Goal: Task Accomplishment & Management: Use online tool/utility

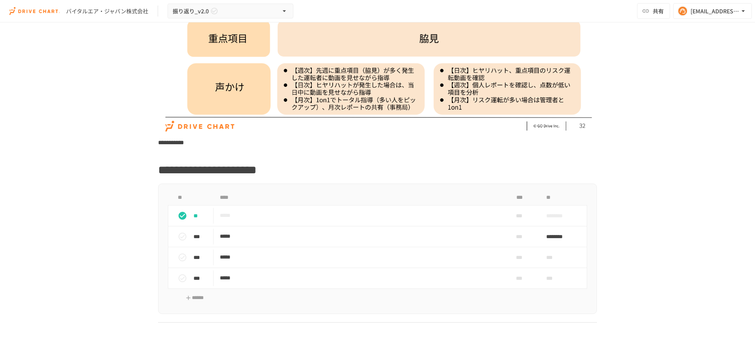
scroll to position [590, 0]
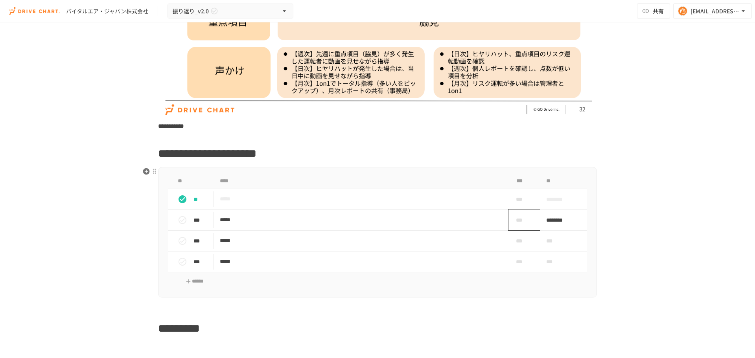
click at [520, 218] on span "***" at bounding box center [521, 220] width 23 height 9
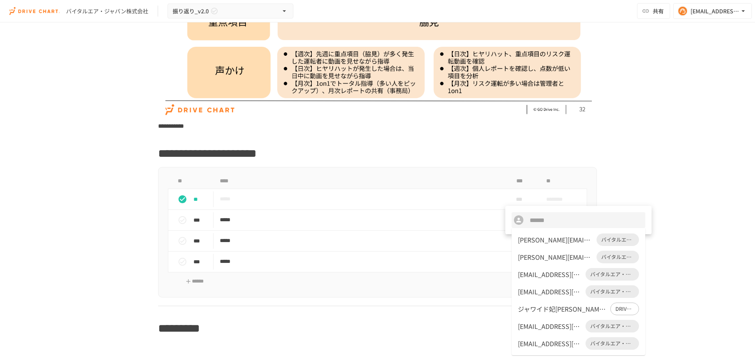
click at [542, 308] on div "ジャワイド妃[PERSON_NAME] (DRIVE CHART)" at bounding box center [562, 308] width 89 height 9
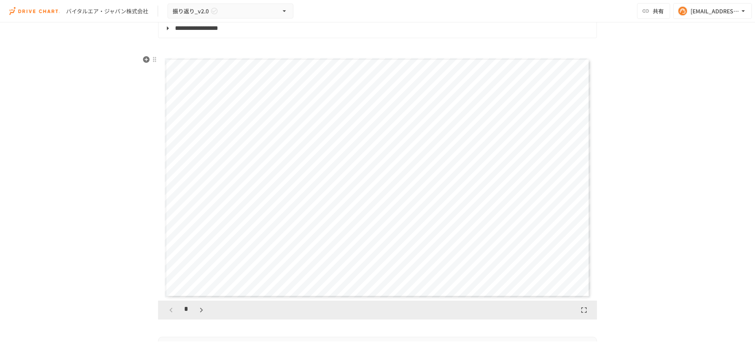
scroll to position [983, 0]
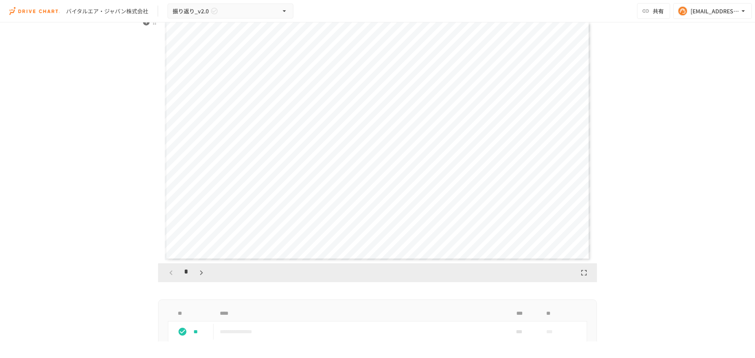
click at [203, 275] on icon "button" at bounding box center [201, 272] width 9 height 9
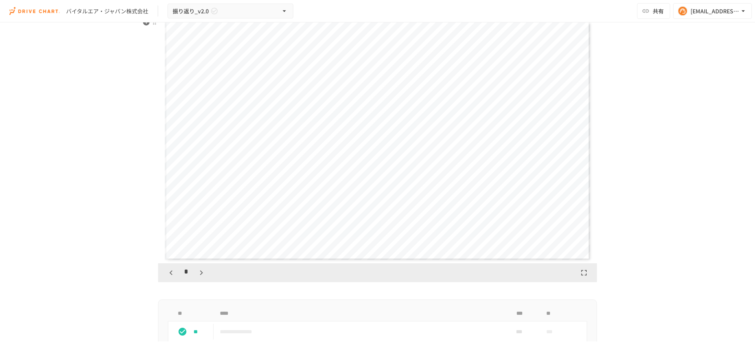
click at [203, 275] on icon "button" at bounding box center [201, 272] width 9 height 9
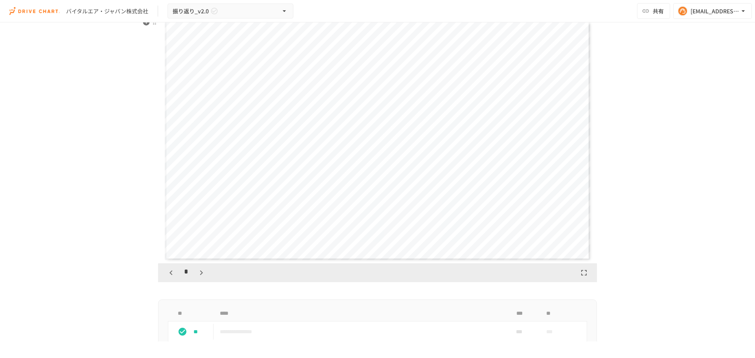
click at [203, 275] on icon "button" at bounding box center [201, 272] width 9 height 9
click at [203, 275] on icon "button" at bounding box center [205, 272] width 9 height 9
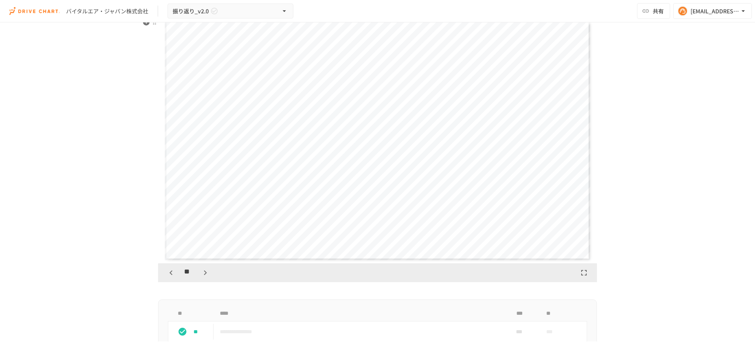
click at [203, 270] on icon "button" at bounding box center [205, 272] width 9 height 9
click at [203, 271] on icon "button" at bounding box center [205, 272] width 9 height 9
click at [205, 277] on icon "button" at bounding box center [205, 272] width 9 height 9
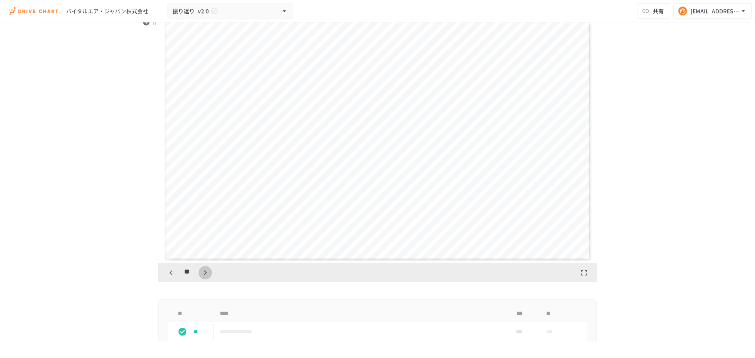
scroll to position [3442, 0]
click at [204, 273] on icon "button" at bounding box center [205, 273] width 3 height 5
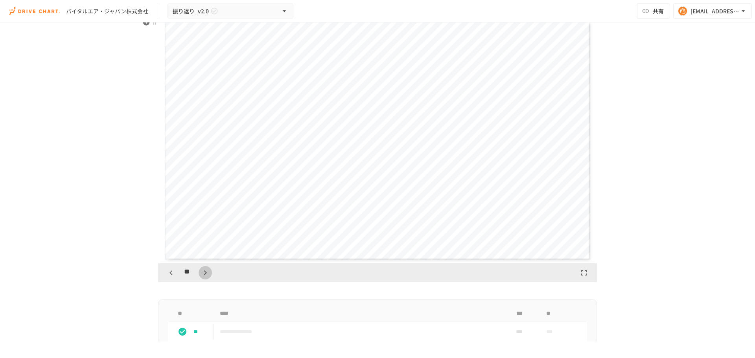
click at [204, 273] on icon "button" at bounding box center [205, 273] width 3 height 5
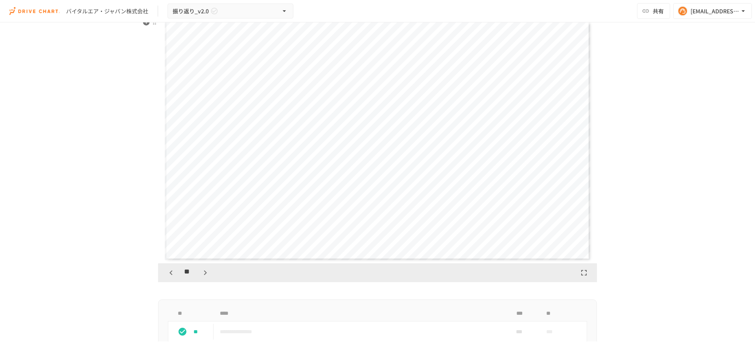
scroll to position [4671, 0]
click at [204, 273] on icon "button" at bounding box center [205, 273] width 3 height 5
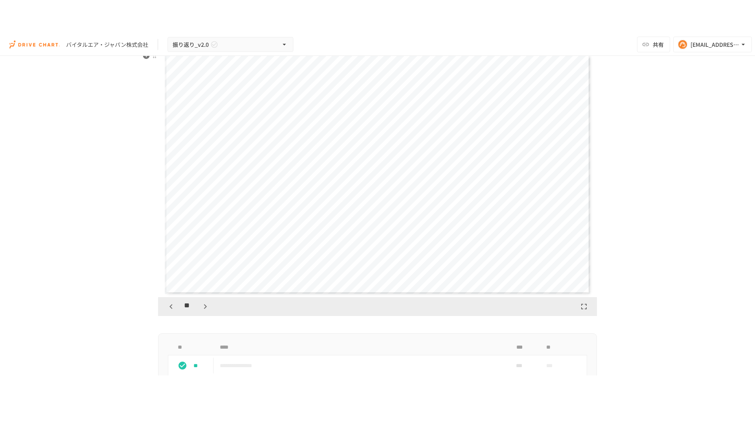
scroll to position [4917, 0]
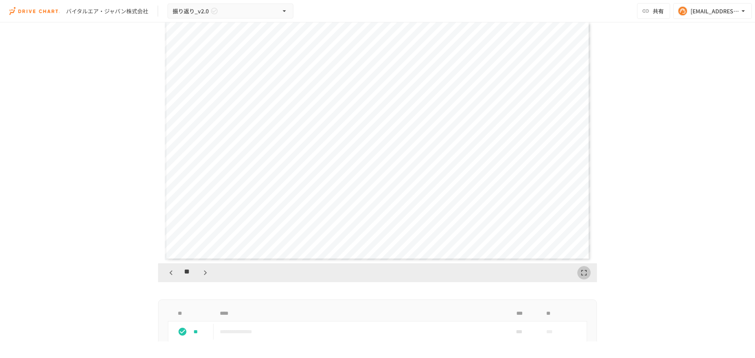
click at [580, 272] on icon "button" at bounding box center [583, 272] width 9 height 9
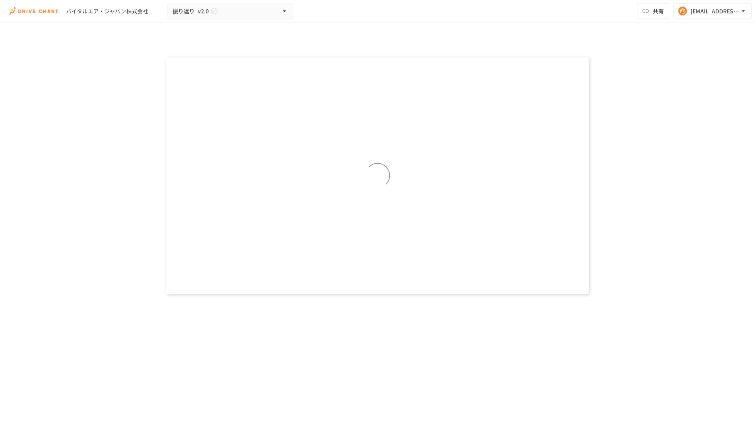
scroll to position [4872, 0]
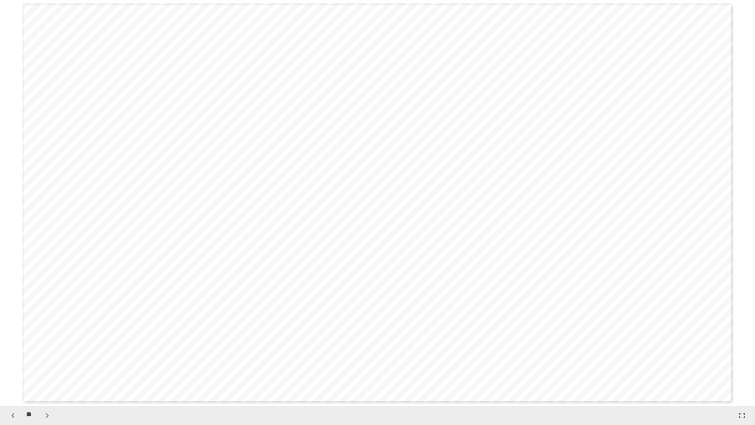
click at [42, 358] on button "button" at bounding box center [47, 415] width 13 height 13
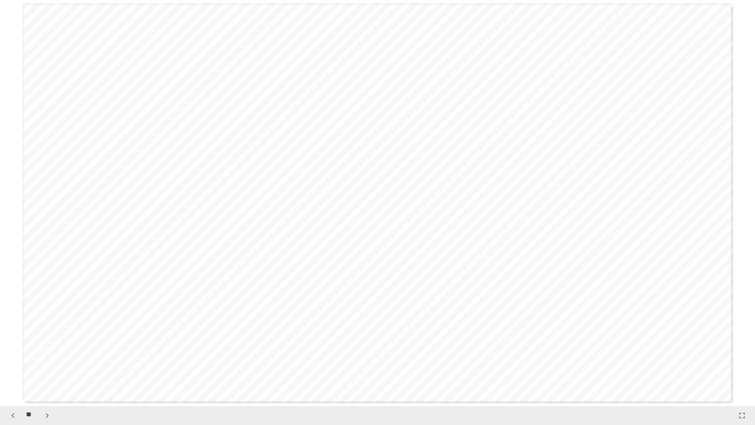
click at [42, 358] on button "button" at bounding box center [47, 415] width 13 height 13
click at [46, 358] on icon "button" at bounding box center [46, 415] width 9 height 9
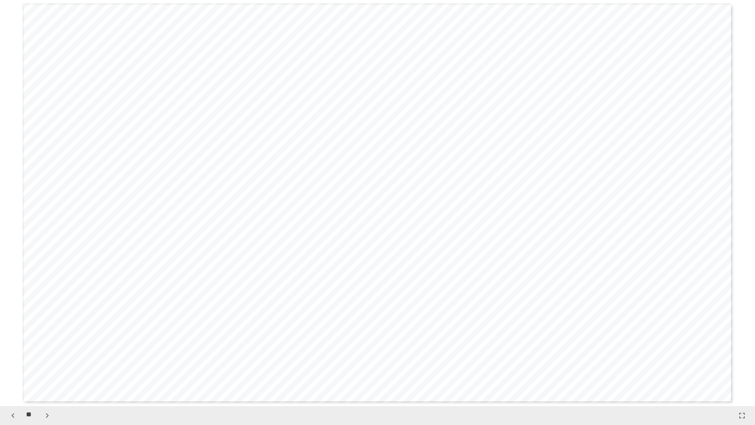
scroll to position [8526, 0]
click at [46, 358] on icon "button" at bounding box center [46, 415] width 9 height 9
click at [43, 358] on icon "button" at bounding box center [46, 415] width 9 height 9
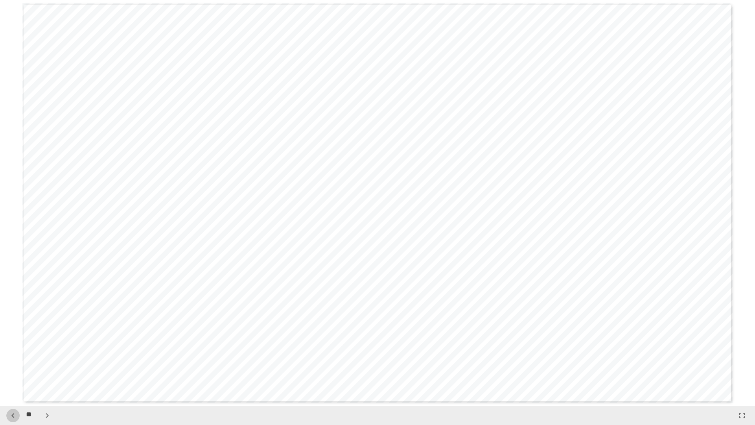
click at [11, 358] on icon "button" at bounding box center [12, 415] width 9 height 9
click at [45, 358] on icon "button" at bounding box center [46, 415] width 9 height 9
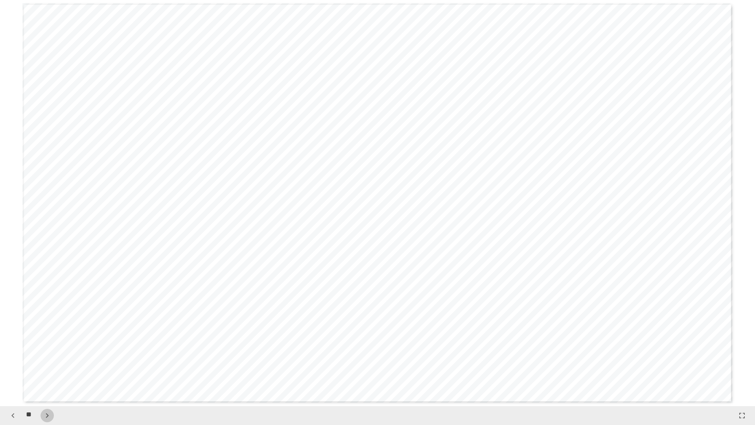
click at [45, 358] on icon "button" at bounding box center [46, 415] width 9 height 9
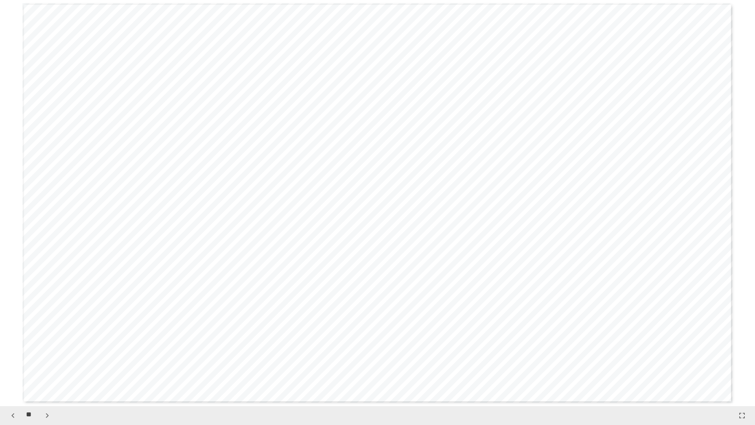
scroll to position [10962, 0]
click at [45, 358] on icon "button" at bounding box center [46, 415] width 9 height 9
click at [14, 358] on icon "button" at bounding box center [12, 415] width 3 height 5
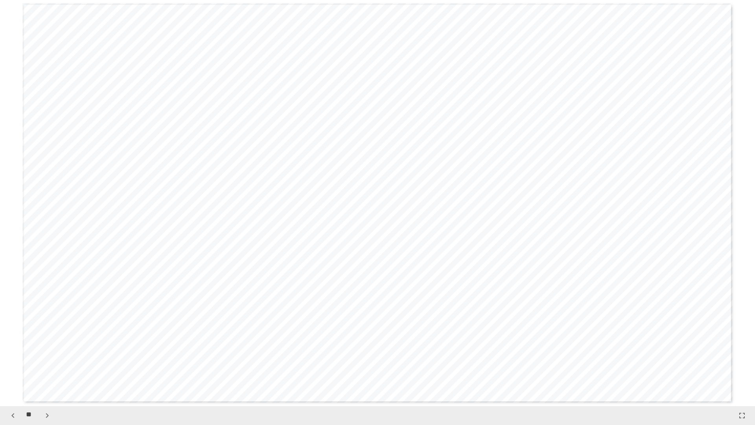
click at [52, 358] on icon "button" at bounding box center [46, 415] width 9 height 9
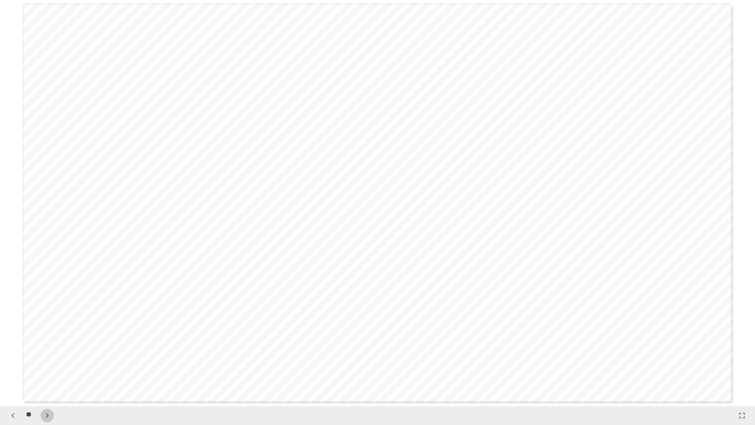
click at [52, 358] on icon "button" at bounding box center [46, 415] width 9 height 9
click at [49, 358] on icon "button" at bounding box center [46, 415] width 9 height 9
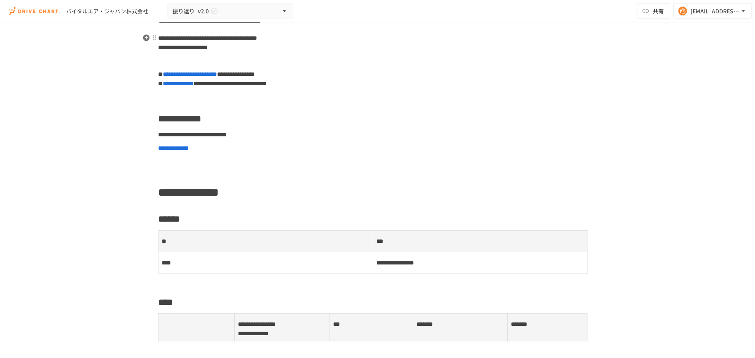
scroll to position [39, 0]
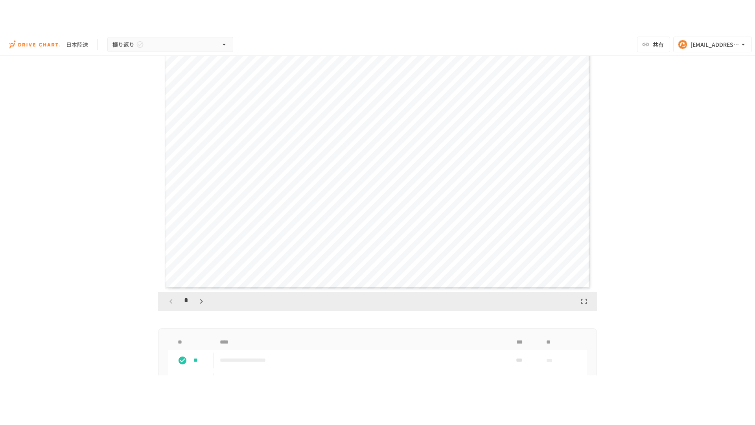
scroll to position [118, 0]
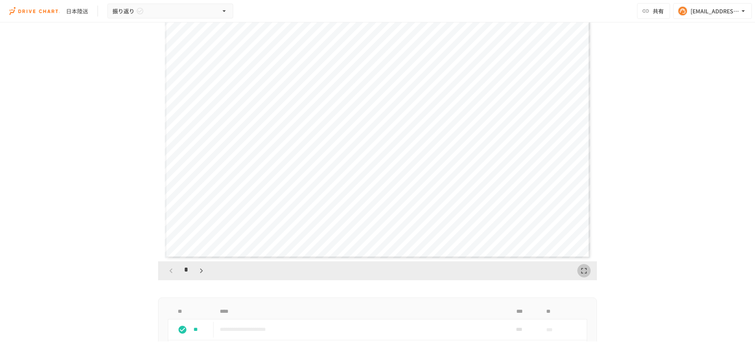
click at [581, 269] on icon "button" at bounding box center [583, 270] width 9 height 9
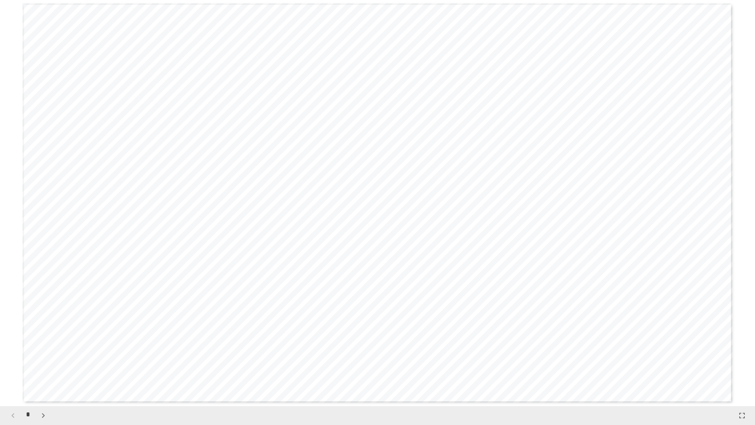
click at [44, 358] on icon "button" at bounding box center [43, 415] width 9 height 9
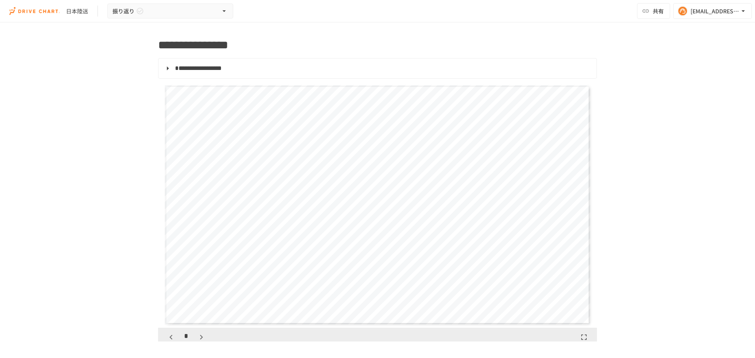
scroll to position [79, 0]
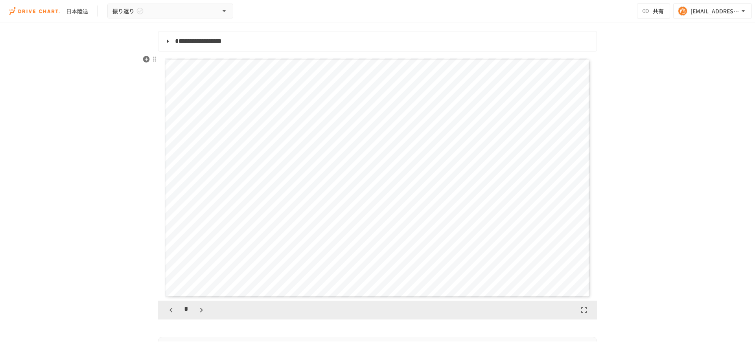
click at [197, 309] on icon "button" at bounding box center [201, 310] width 9 height 9
click at [197, 312] on icon "button" at bounding box center [201, 310] width 9 height 9
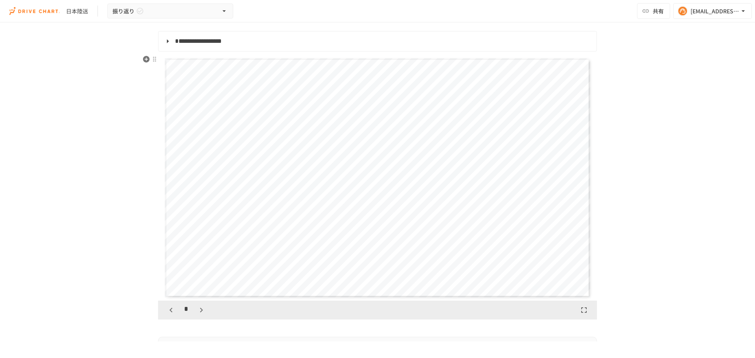
scroll to position [1721, 0]
click at [171, 309] on icon "button" at bounding box center [170, 310] width 9 height 9
click at [200, 310] on icon "button" at bounding box center [201, 310] width 3 height 5
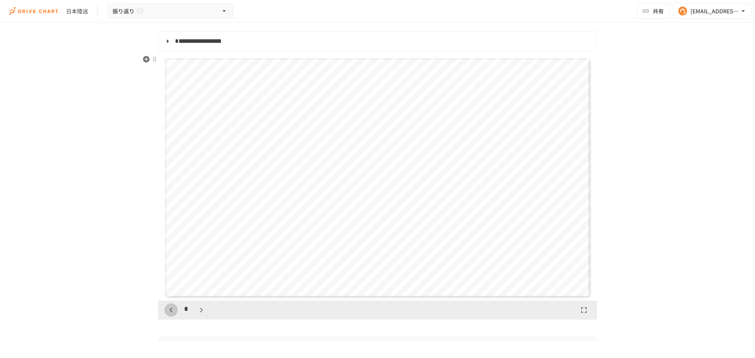
click at [169, 312] on icon "button" at bounding box center [170, 310] width 9 height 9
click at [199, 310] on icon "button" at bounding box center [201, 310] width 9 height 9
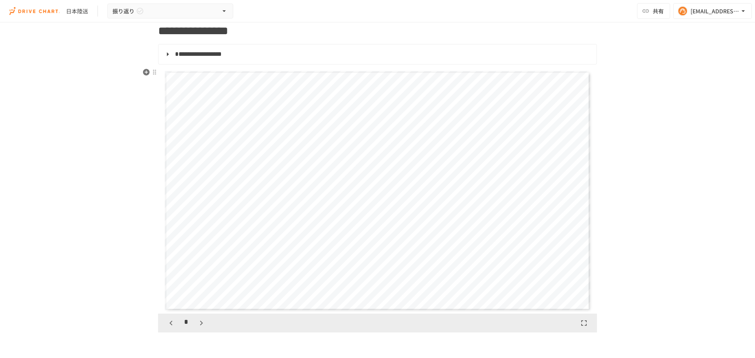
scroll to position [79, 0]
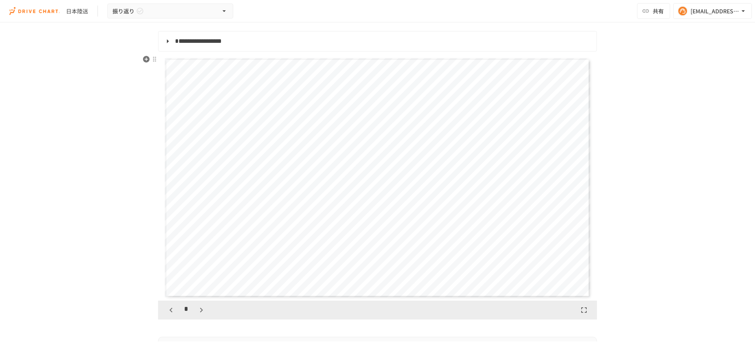
click at [202, 310] on icon "button" at bounding box center [201, 310] width 9 height 9
click at [202, 310] on icon "button" at bounding box center [205, 310] width 9 height 9
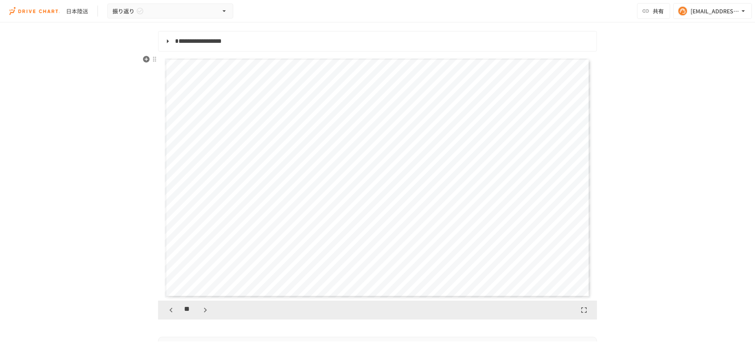
click at [173, 308] on icon "button" at bounding box center [170, 310] width 9 height 9
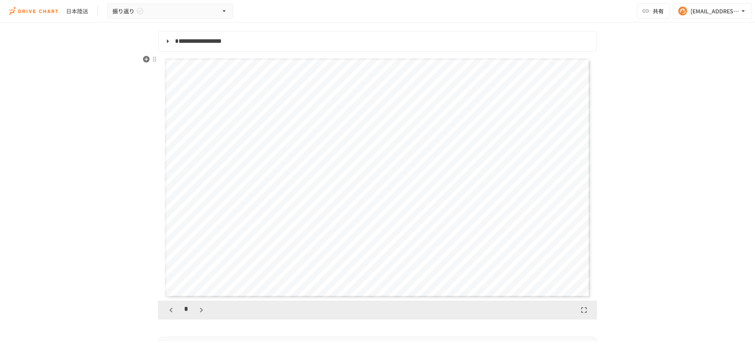
click at [170, 309] on icon "button" at bounding box center [171, 310] width 3 height 5
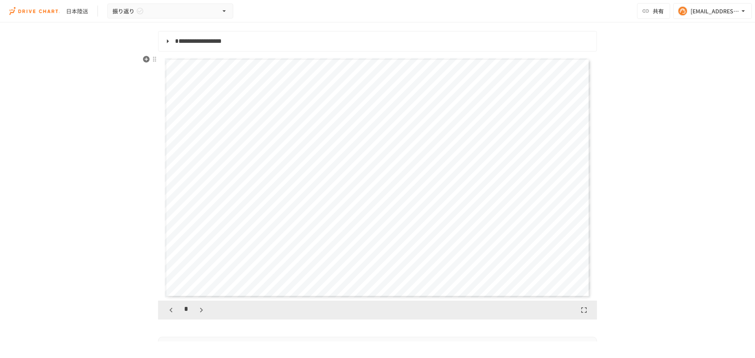
click at [170, 309] on icon "button" at bounding box center [171, 310] width 3 height 5
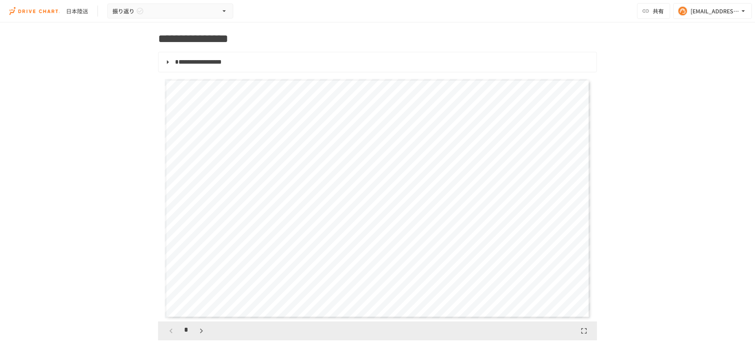
scroll to position [39, 0]
